Goal: Communication & Community: Answer question/provide support

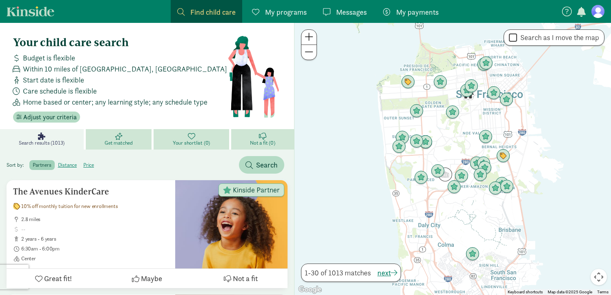
click at [303, 10] on span "My programs" at bounding box center [286, 12] width 42 height 11
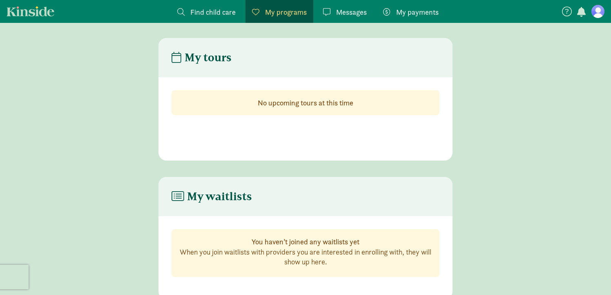
scroll to position [16, 0]
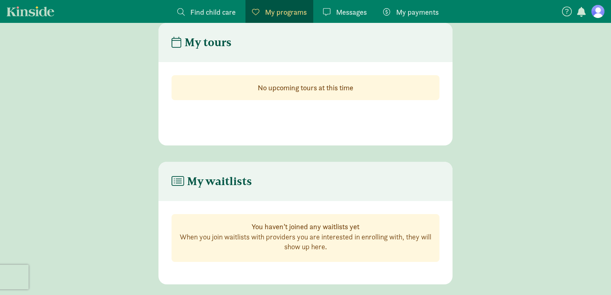
click at [350, 10] on span "Messages" at bounding box center [351, 12] width 31 height 11
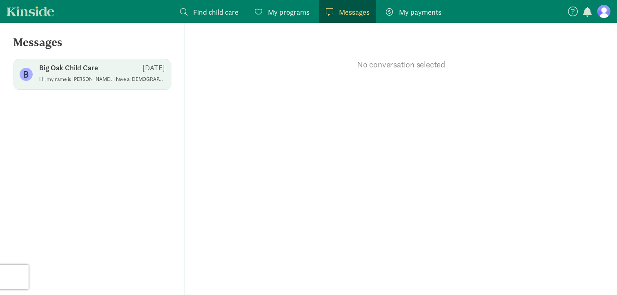
click at [126, 75] on div "Big Oak Child Care Aug 19" at bounding box center [102, 69] width 126 height 13
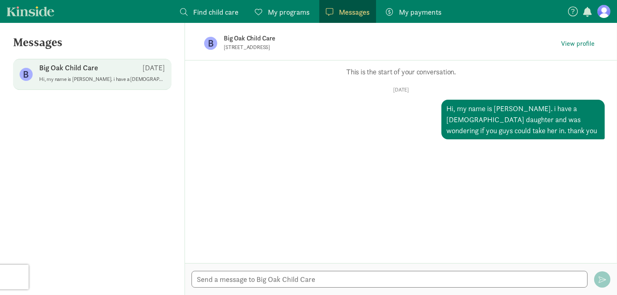
click at [276, 8] on span "My programs" at bounding box center [289, 12] width 42 height 11
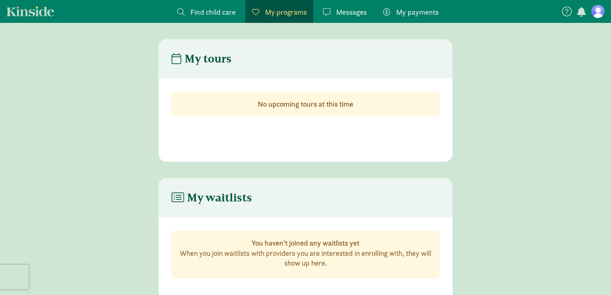
click at [209, 11] on span "Find child care" at bounding box center [212, 12] width 45 height 11
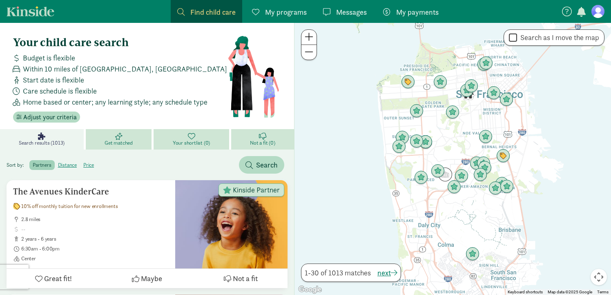
click at [139, 165] on div "Sort by: partners distance price Search" at bounding box center [147, 161] width 294 height 24
